Goal: Information Seeking & Learning: Understand process/instructions

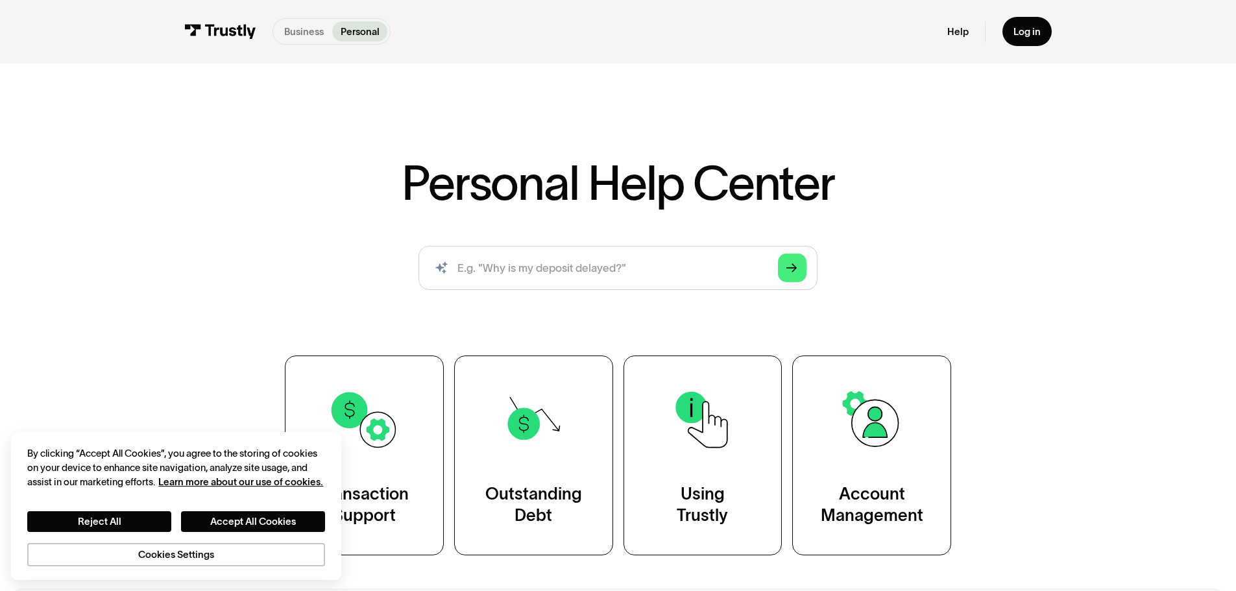
click at [301, 32] on p "Business" at bounding box center [304, 32] width 40 height 14
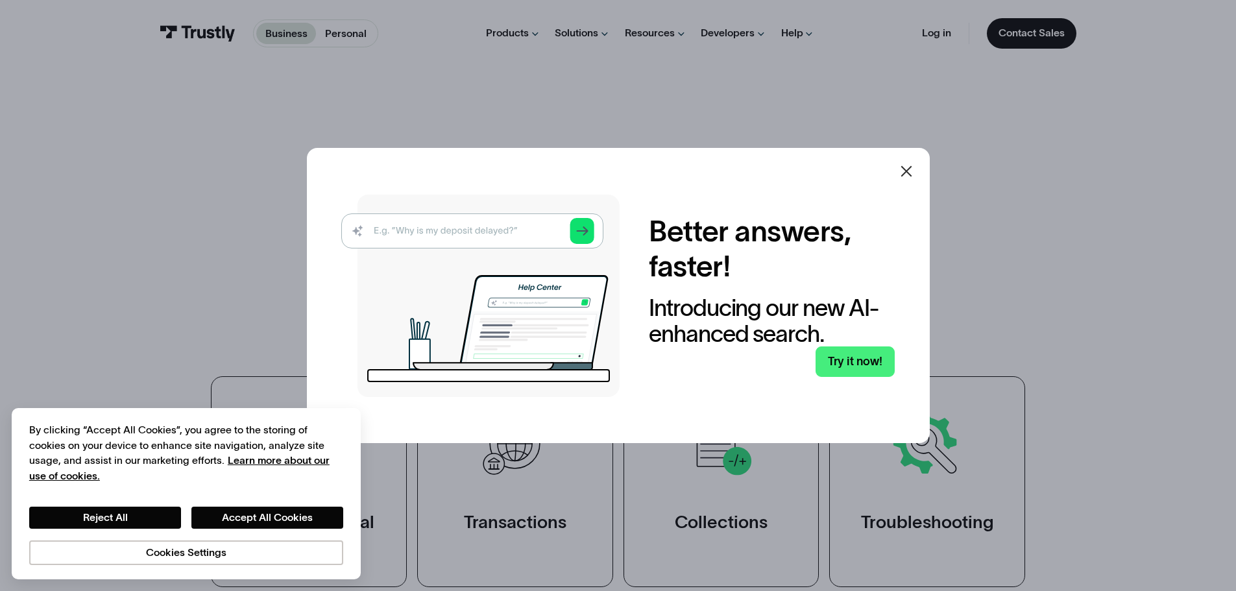
click at [910, 173] on icon at bounding box center [906, 171] width 11 height 11
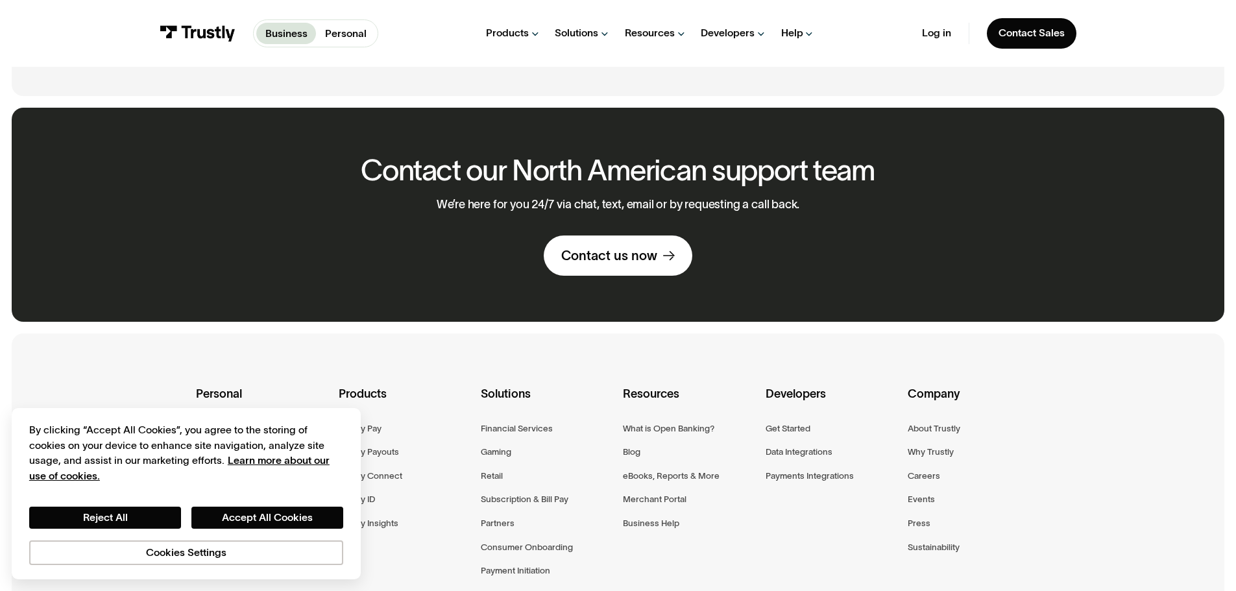
scroll to position [974, 0]
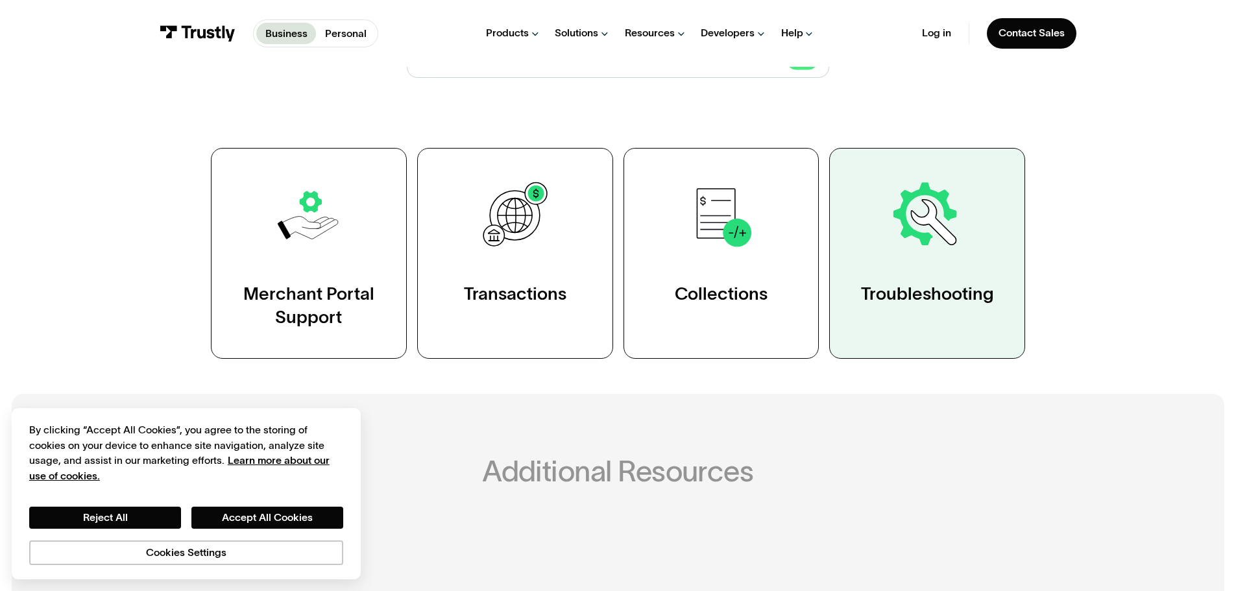
scroll to position [260, 0]
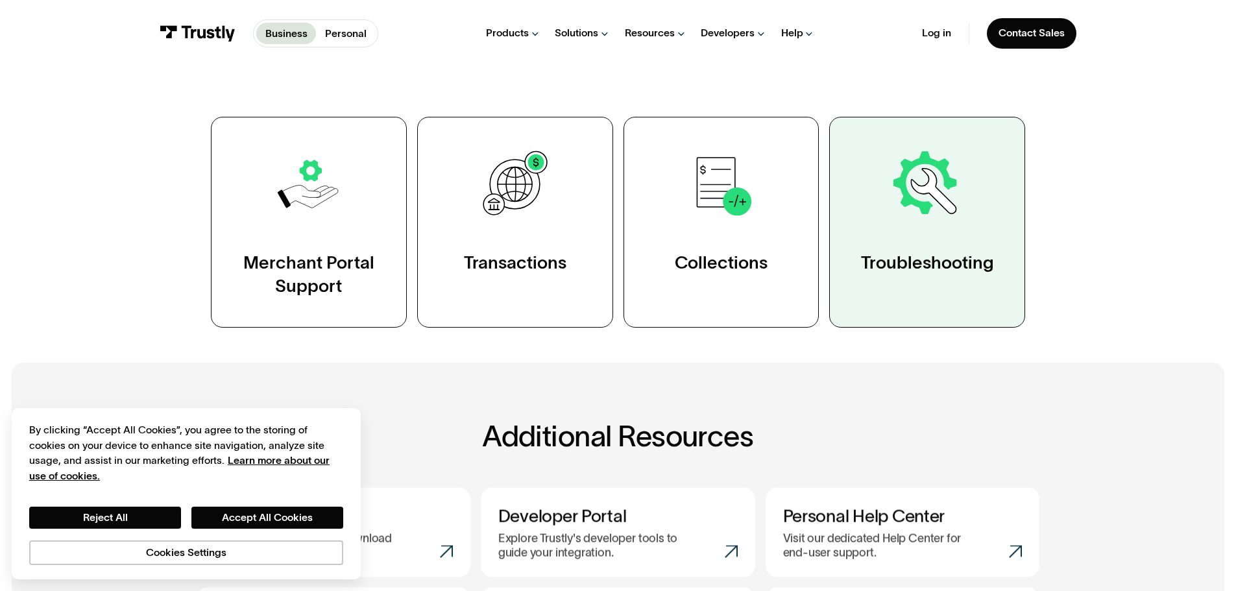
click at [911, 232] on link "Troubleshooting" at bounding box center [927, 222] width 196 height 211
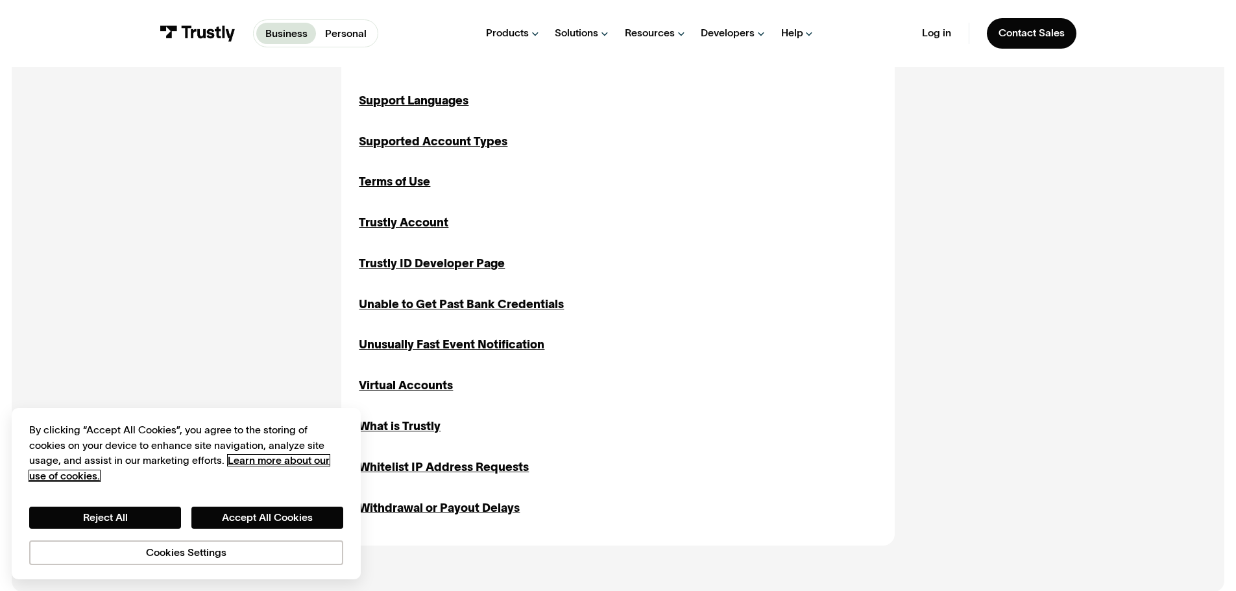
scroll to position [1558, 0]
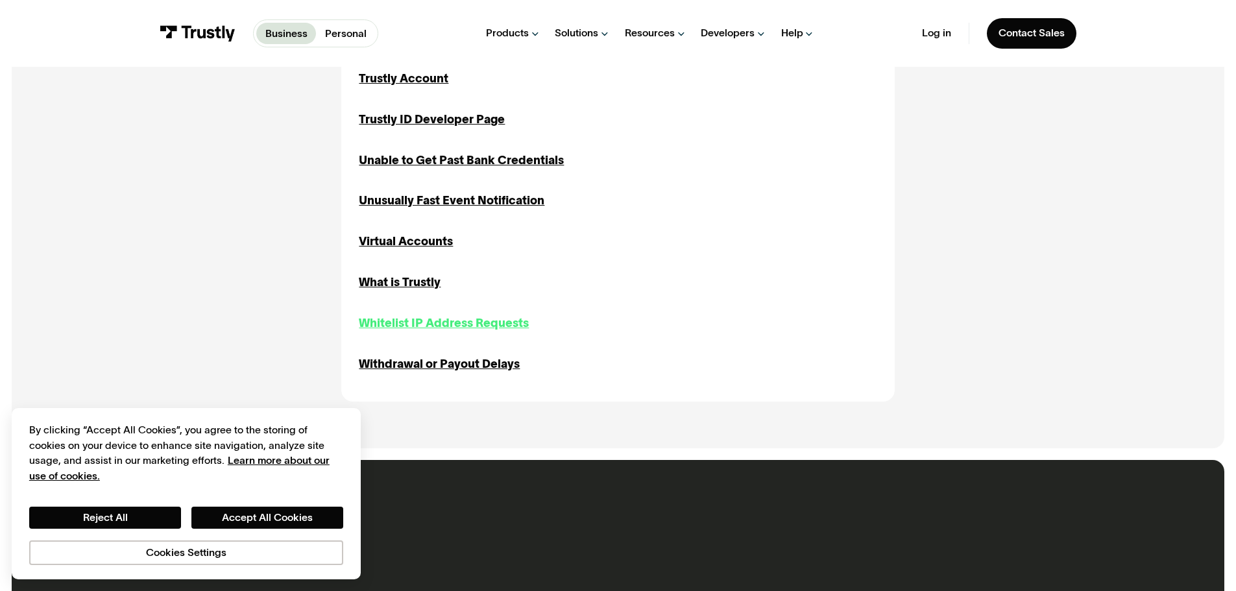
click at [377, 329] on div "Whitelist IP Address Requests" at bounding box center [444, 324] width 170 height 18
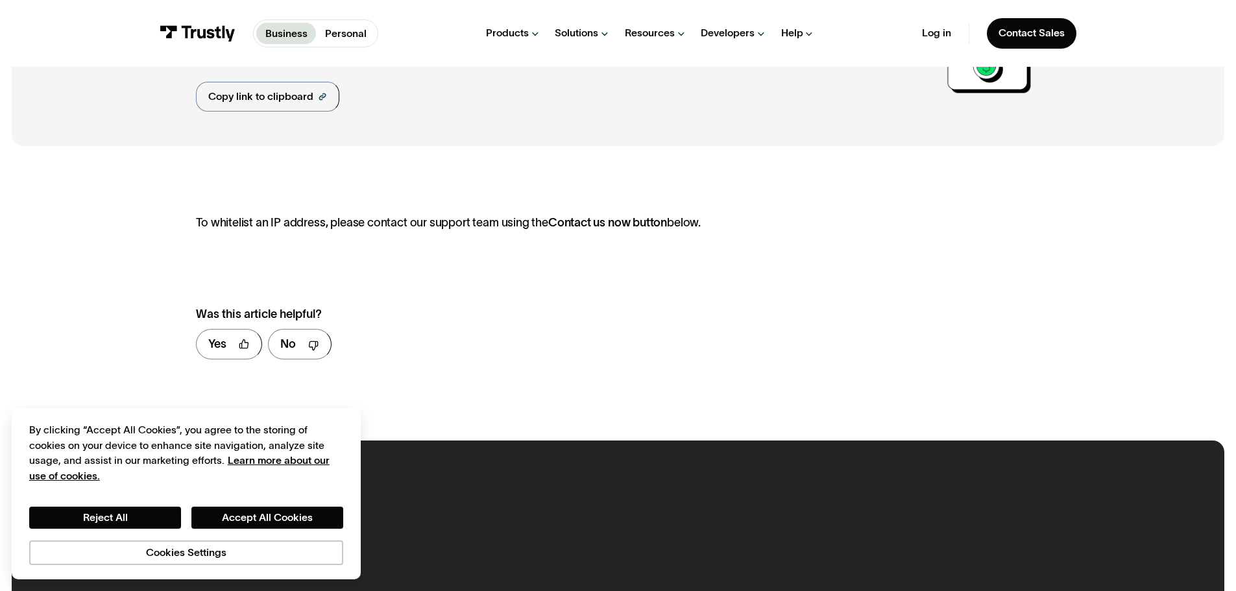
scroll to position [130, 0]
